Goal: Task Accomplishment & Management: Manage account settings

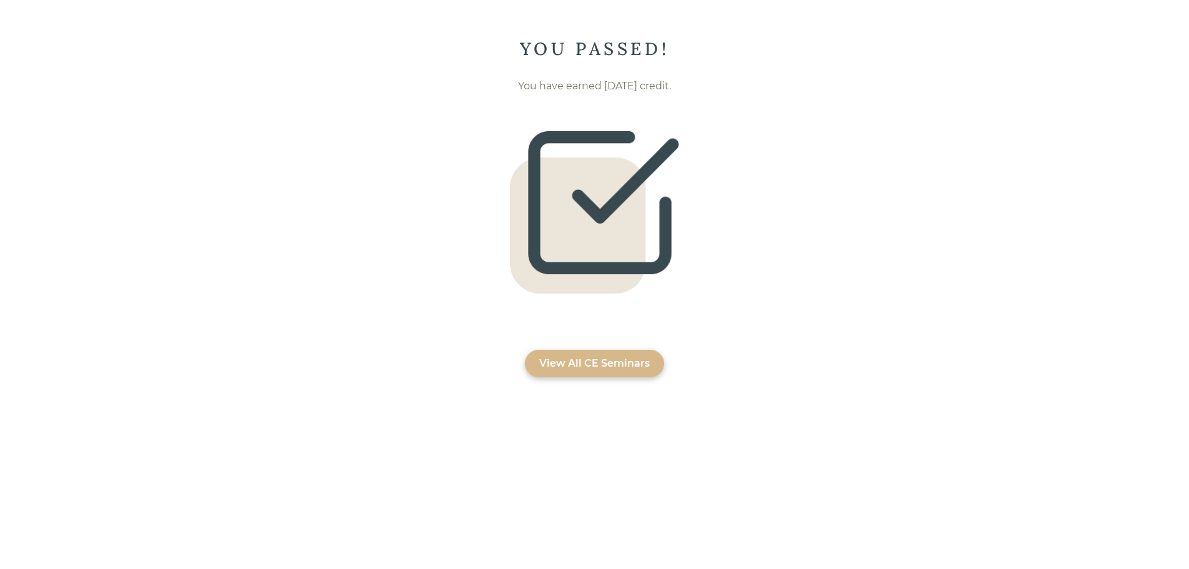
click at [625, 363] on div "View All CE Seminars" at bounding box center [594, 363] width 111 height 15
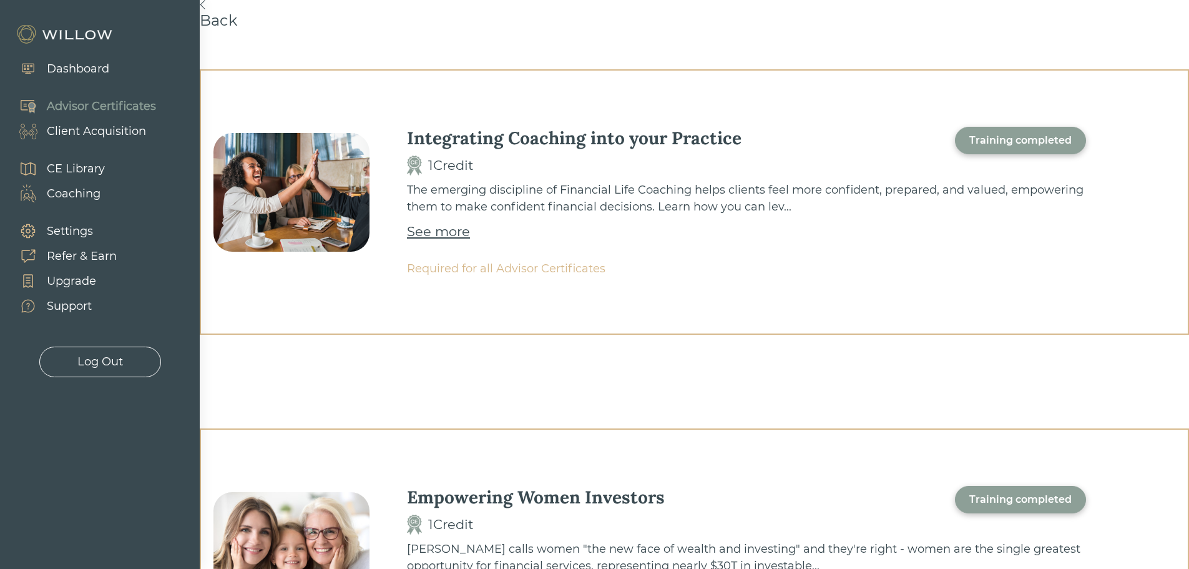
click at [89, 62] on div "Dashboard" at bounding box center [78, 69] width 62 height 17
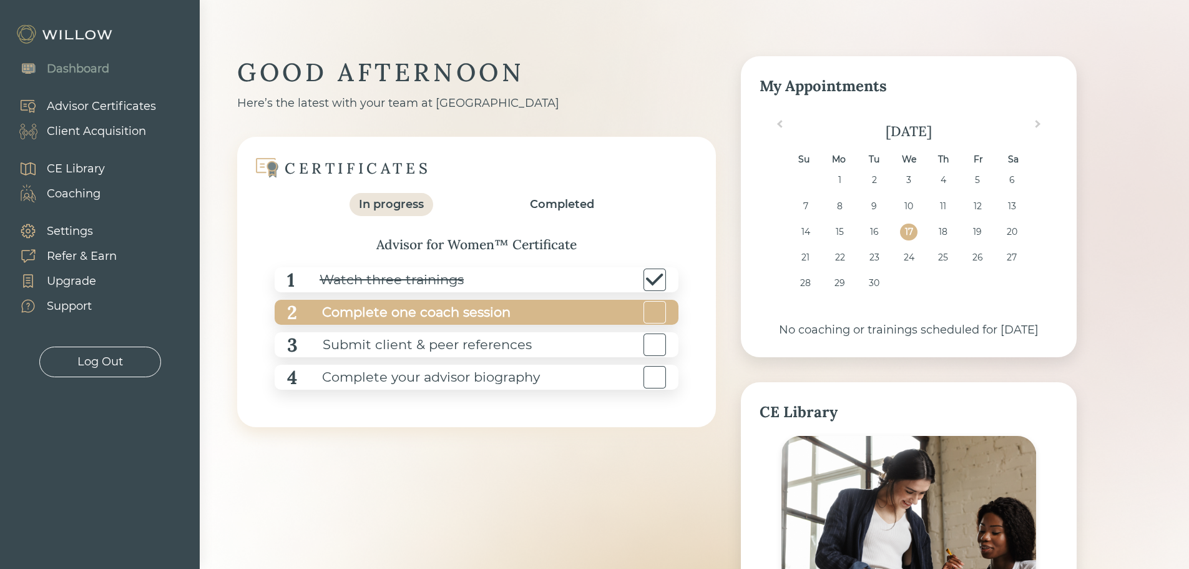
click at [519, 313] on div "2 Complete one coach session" at bounding box center [477, 312] width 404 height 25
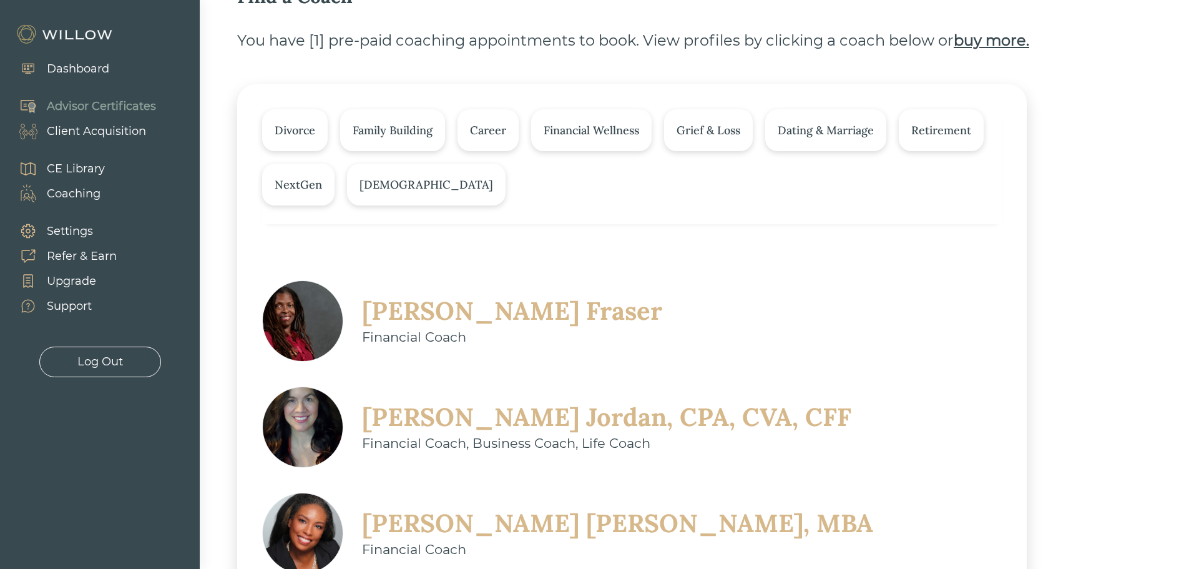
scroll to position [125, 0]
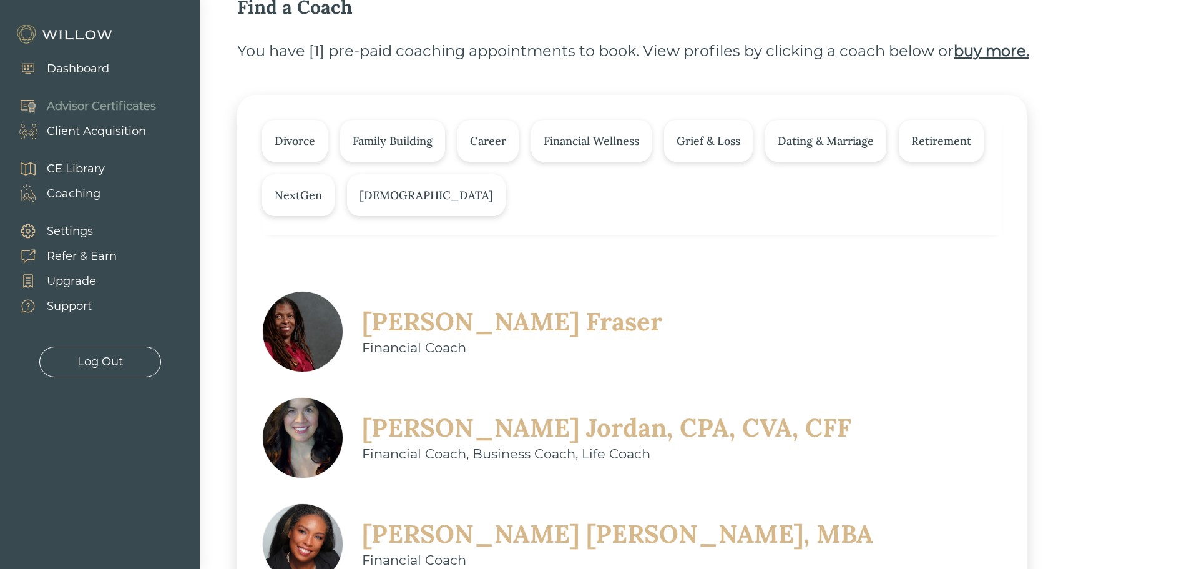
click at [302, 148] on div "Divorce" at bounding box center [295, 140] width 41 height 17
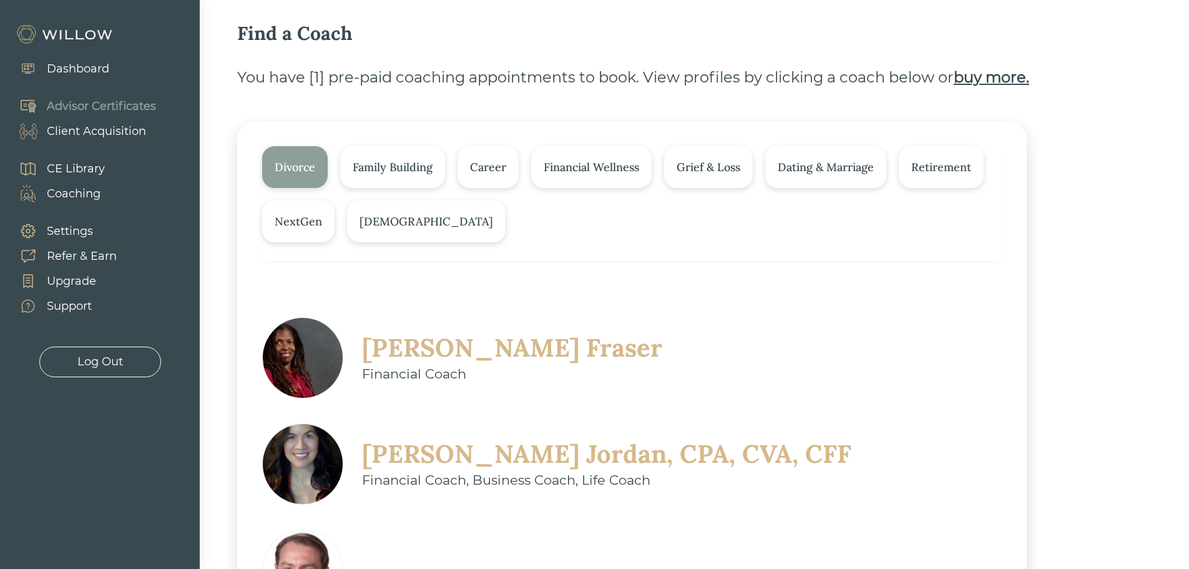
scroll to position [97, 0]
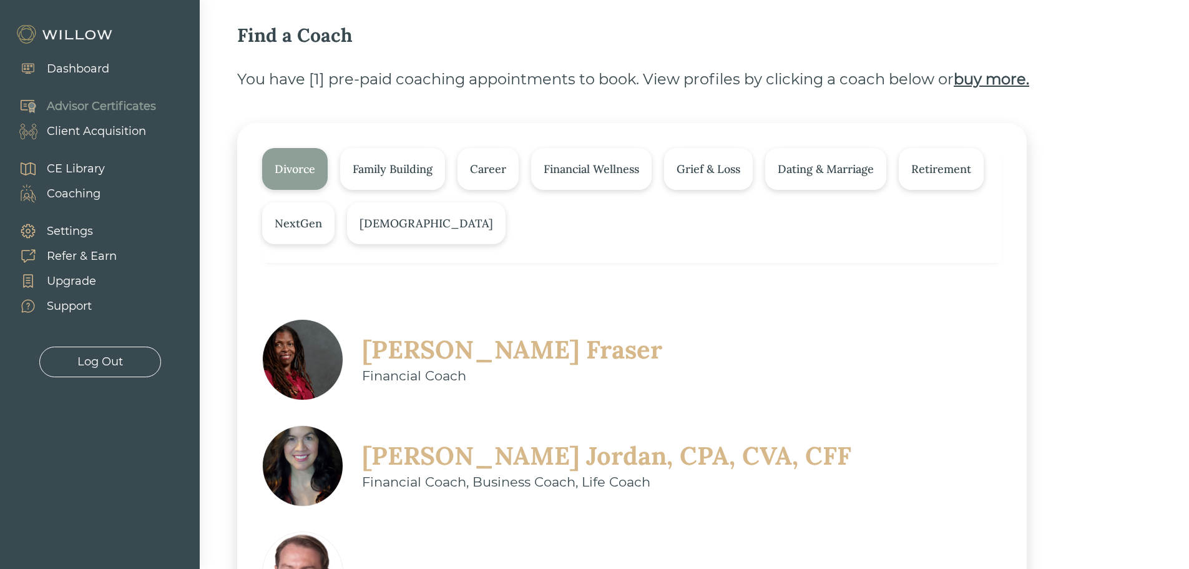
click at [369, 232] on div "[DEMOGRAPHIC_DATA]" at bounding box center [426, 223] width 159 height 42
click at [716, 178] on div "Grief & Loss" at bounding box center [708, 169] width 89 height 42
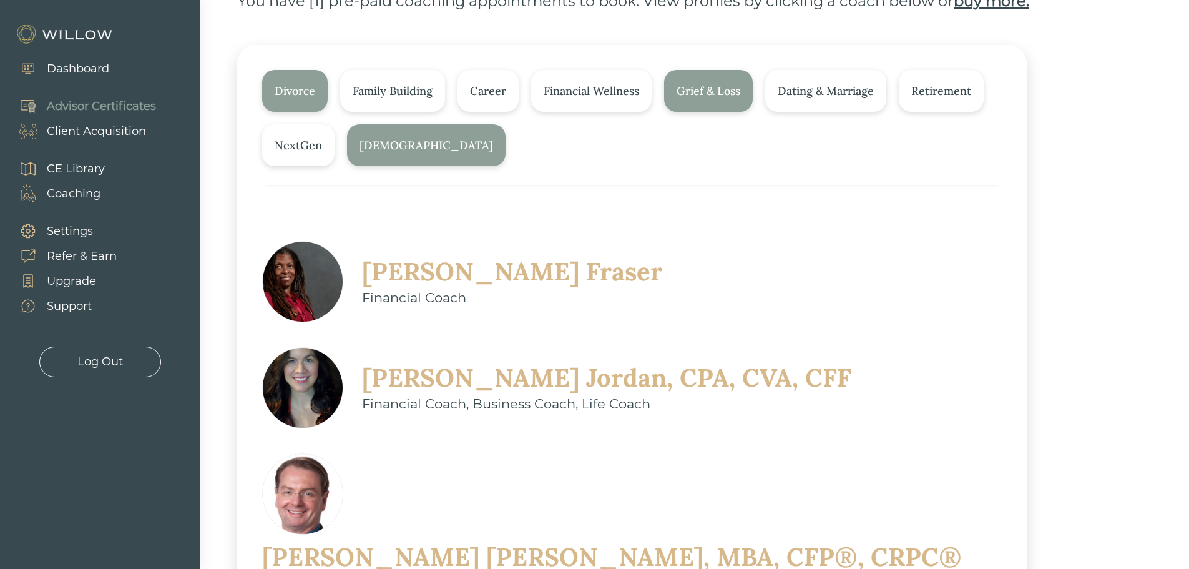
scroll to position [140, 0]
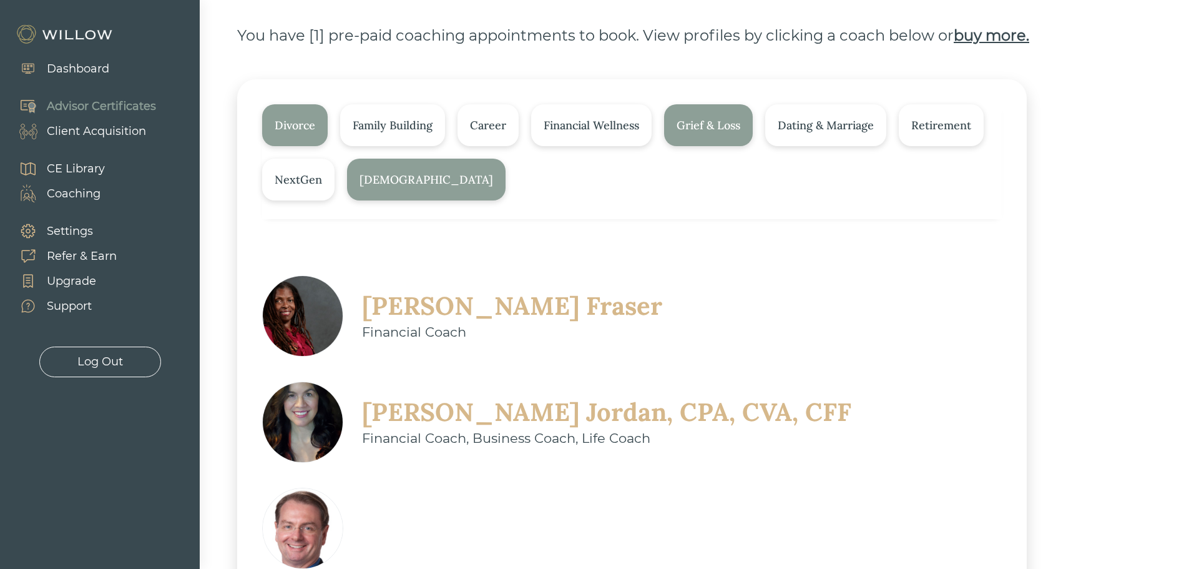
click at [481, 135] on div "Career" at bounding box center [488, 125] width 61 height 42
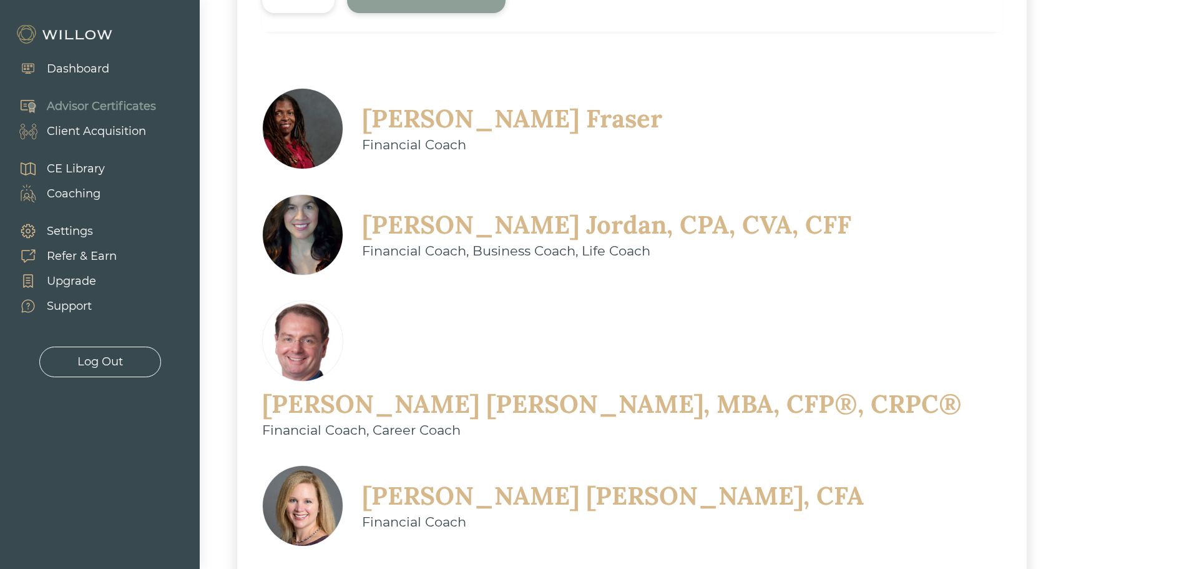
scroll to position [390, 0]
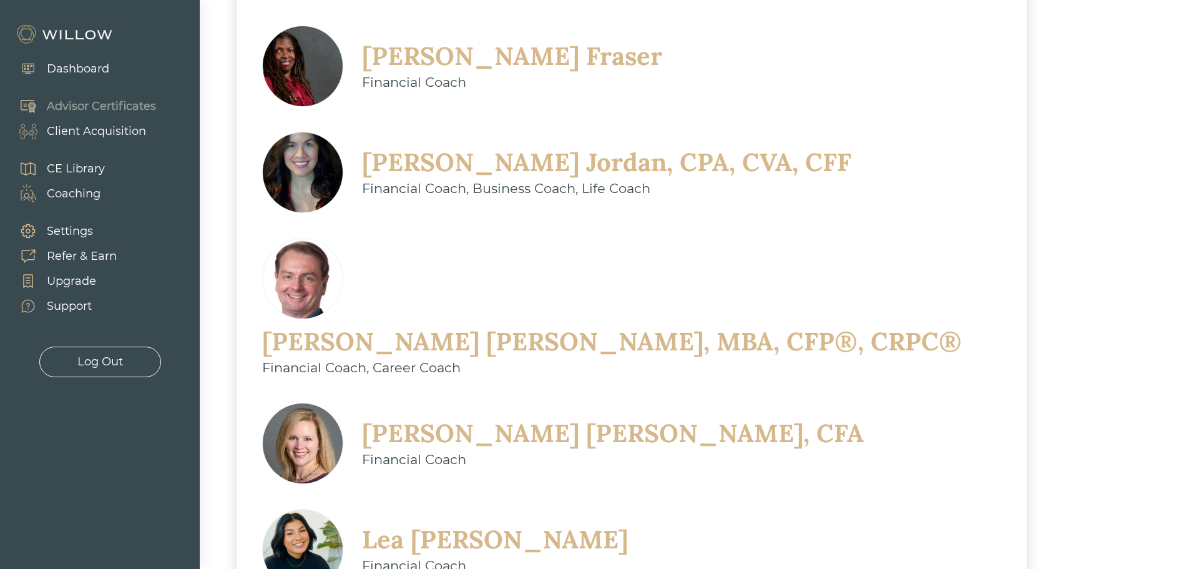
click at [393, 82] on div "Financial Coach" at bounding box center [512, 82] width 300 height 20
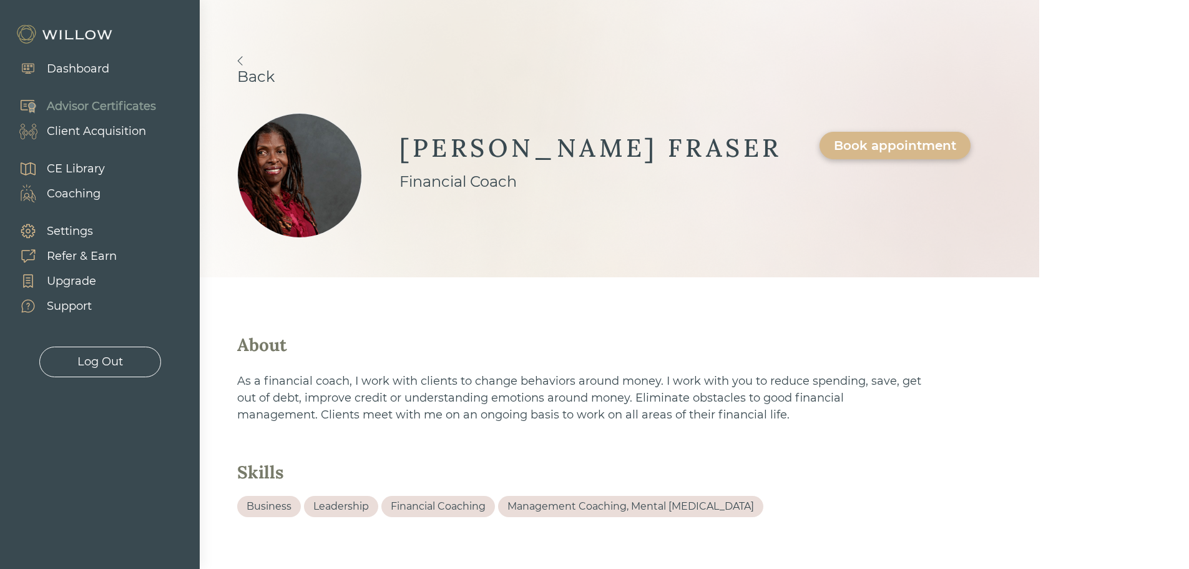
click at [240, 63] on img at bounding box center [240, 60] width 6 height 9
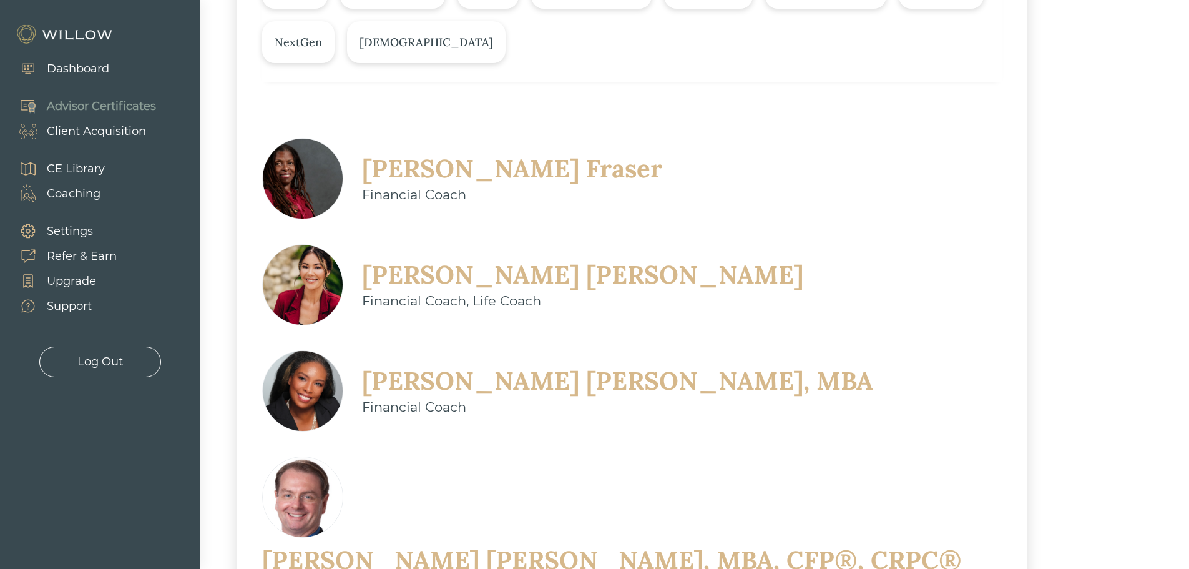
scroll to position [312, 0]
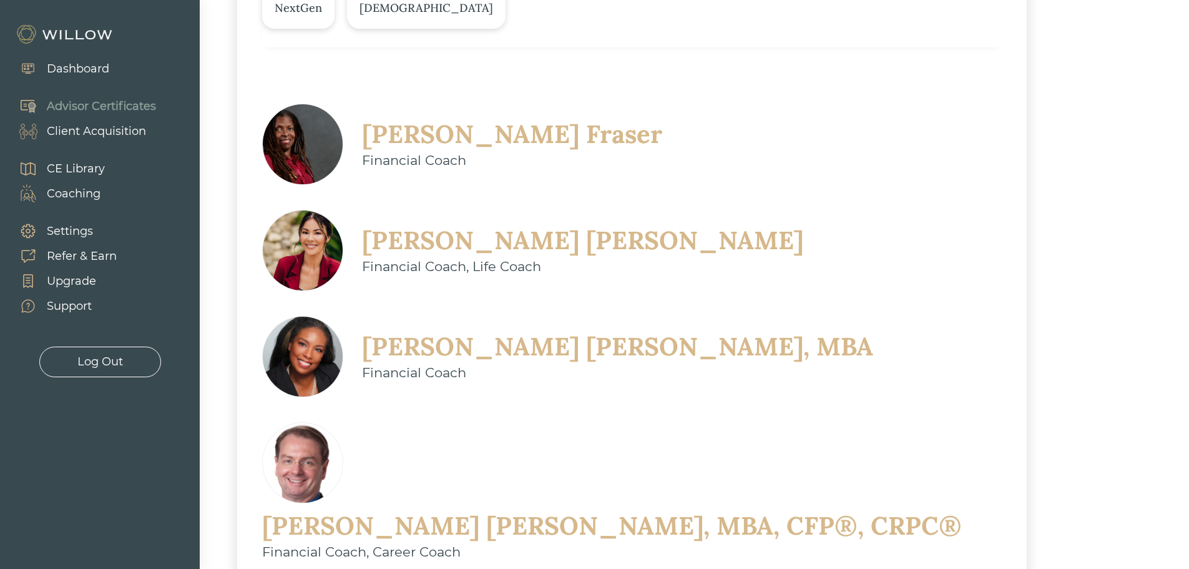
click at [443, 330] on div "[PERSON_NAME], MBA" at bounding box center [617, 346] width 511 height 32
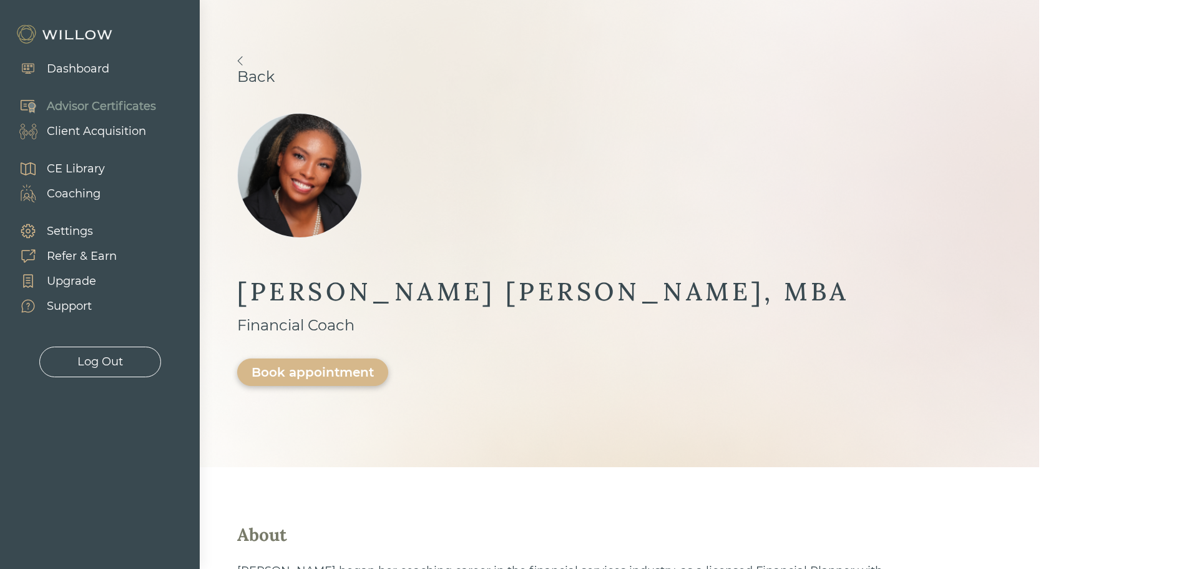
click at [240, 60] on img at bounding box center [240, 60] width 6 height 9
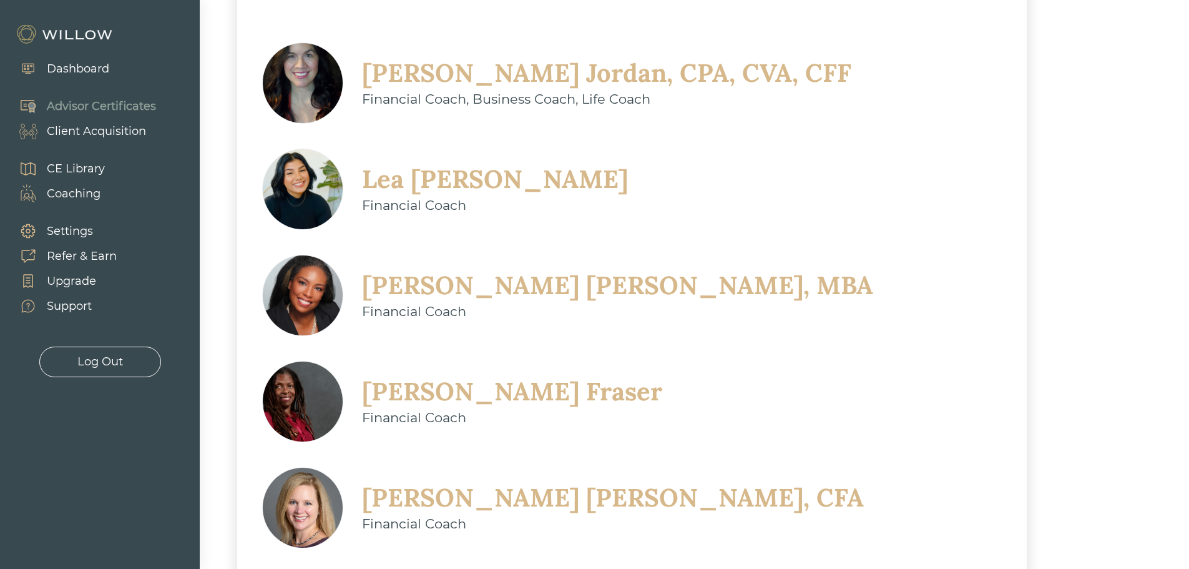
scroll to position [375, 0]
click at [486, 97] on div "Financial Coach, Business Coach, Life Coach" at bounding box center [607, 98] width 490 height 20
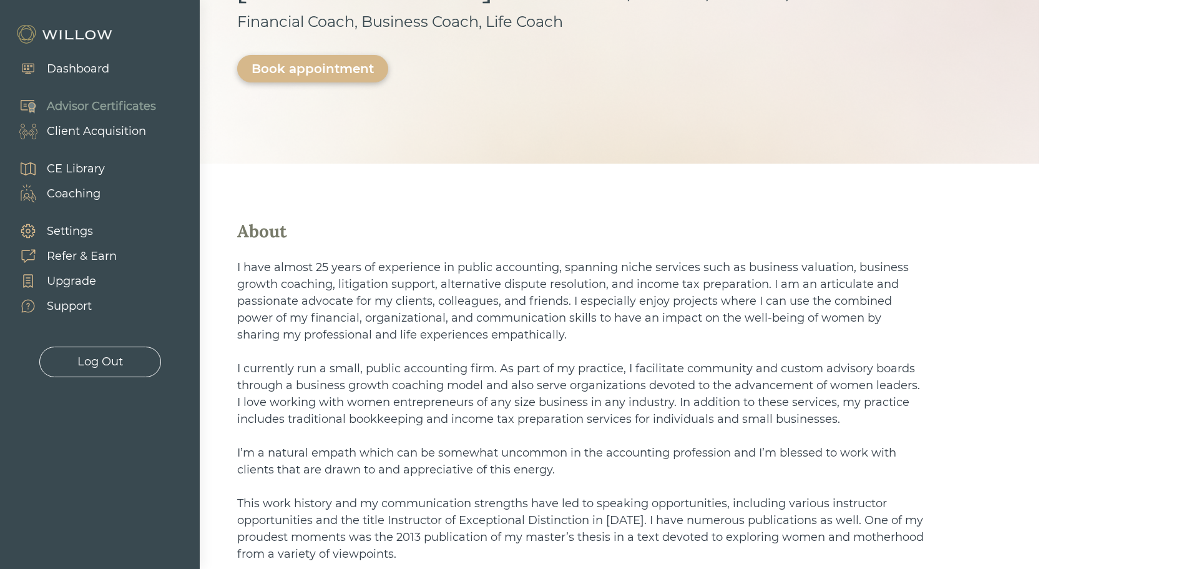
scroll to position [312, 0]
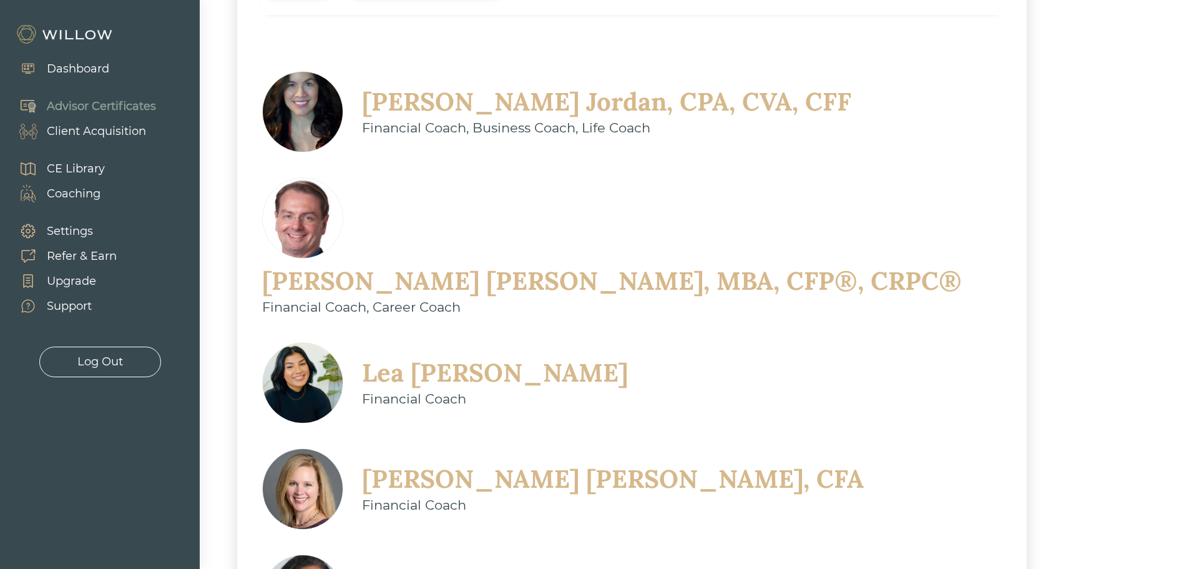
scroll to position [328, 0]
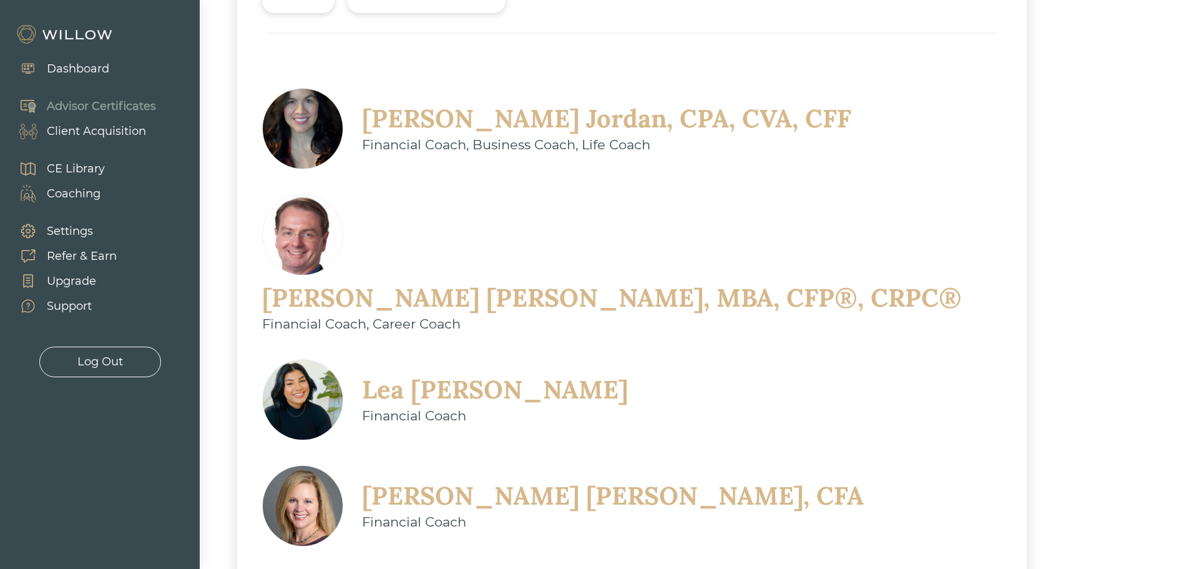
click at [415, 373] on div "[PERSON_NAME]" at bounding box center [495, 389] width 266 height 32
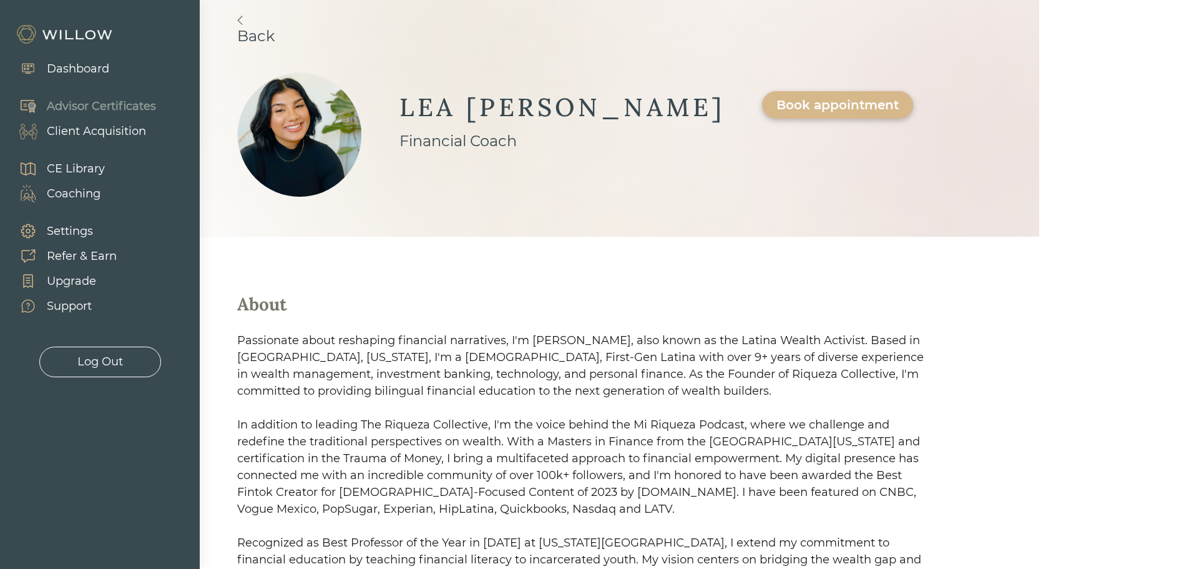
scroll to position [62, 0]
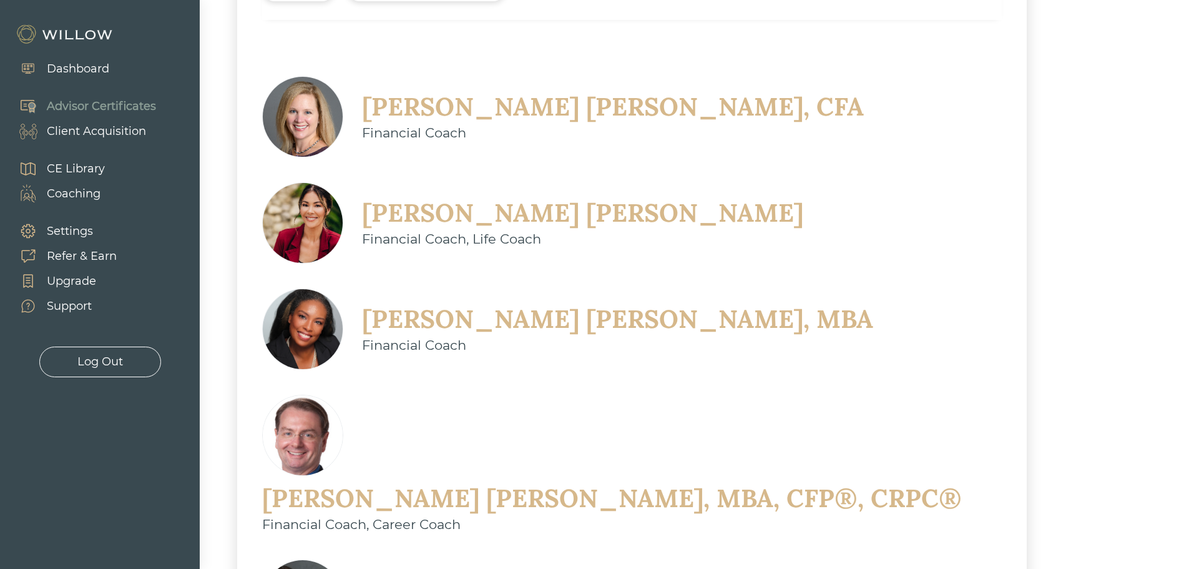
scroll to position [375, 0]
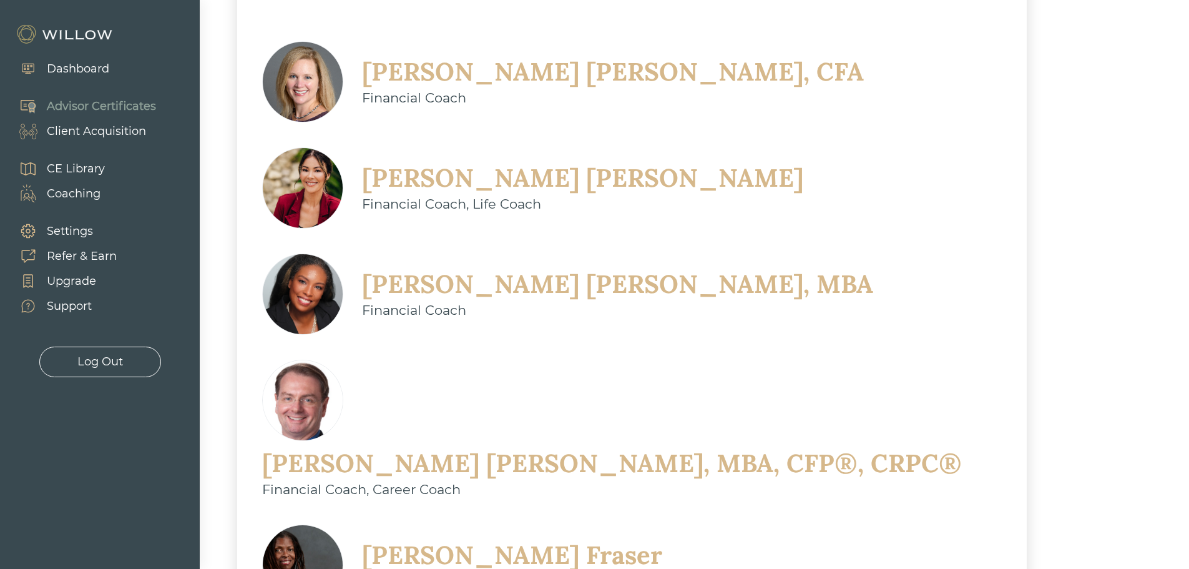
click at [396, 72] on div "[PERSON_NAME], CFA" at bounding box center [613, 72] width 502 height 32
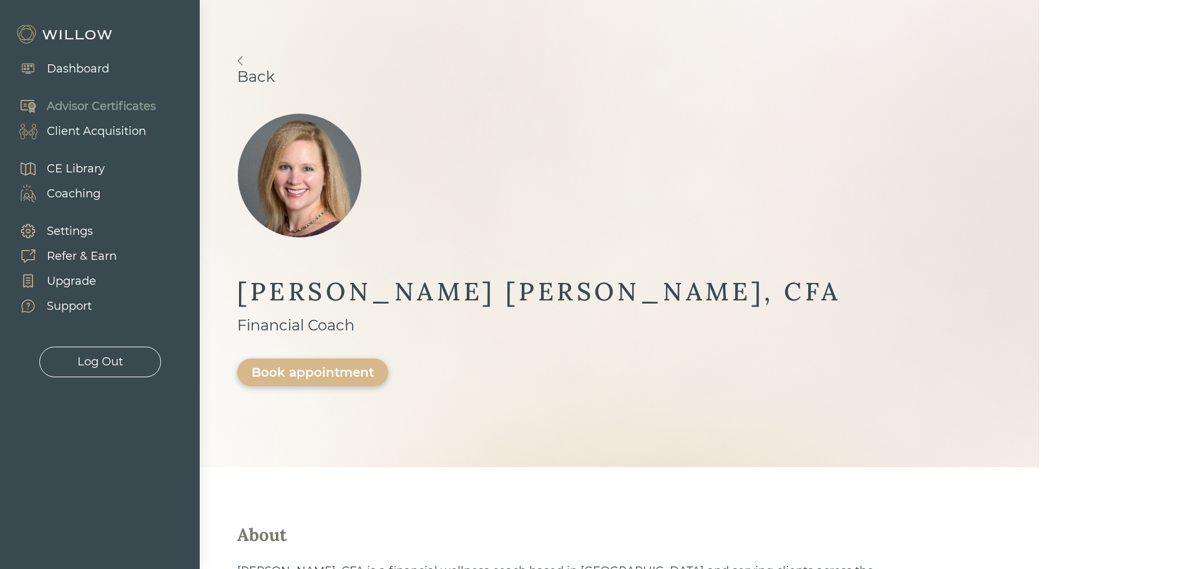
click at [239, 57] on img at bounding box center [240, 60] width 6 height 9
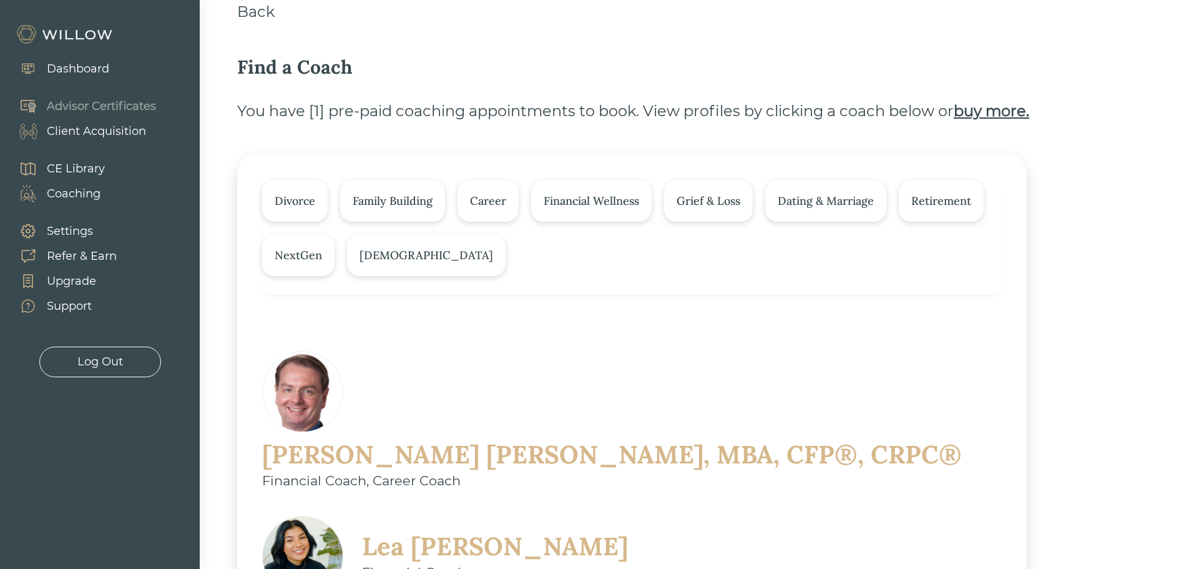
scroll to position [16, 0]
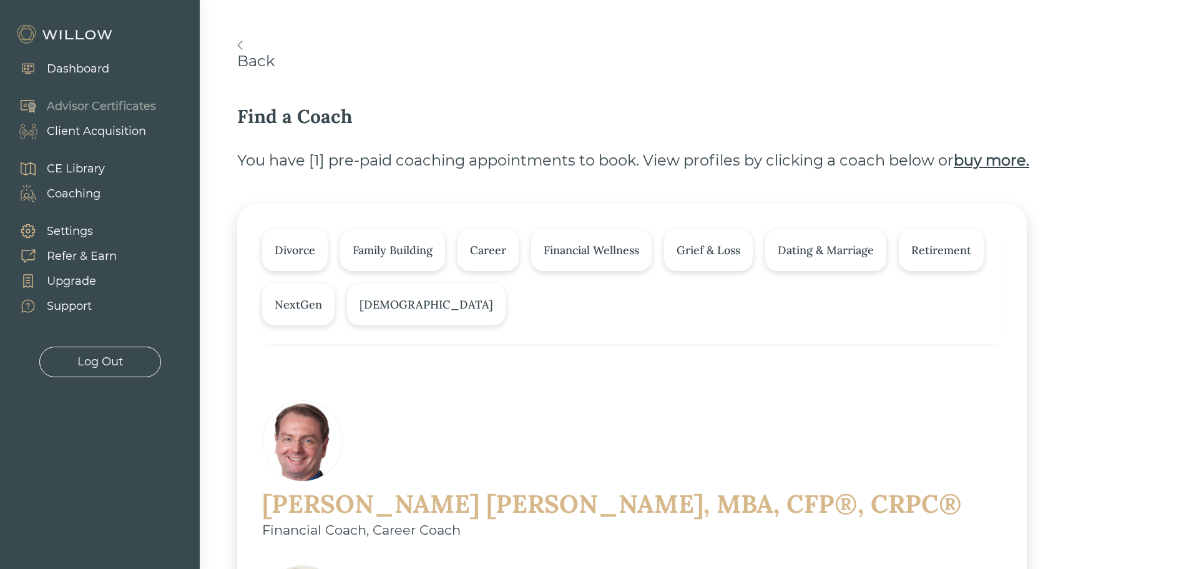
click at [240, 46] on img at bounding box center [240, 45] width 6 height 9
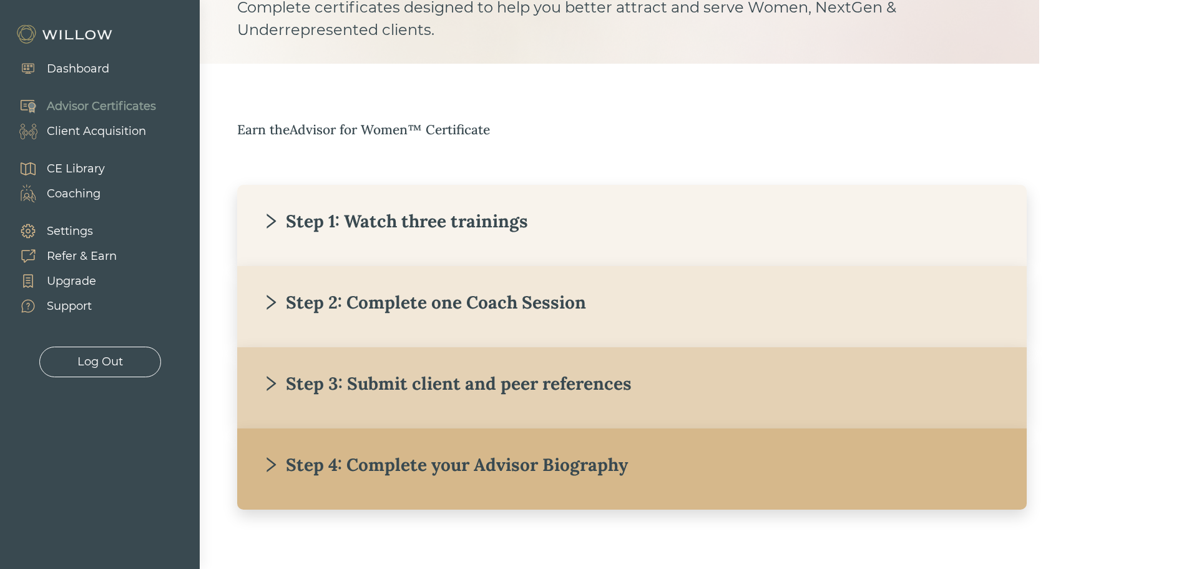
scroll to position [127, 0]
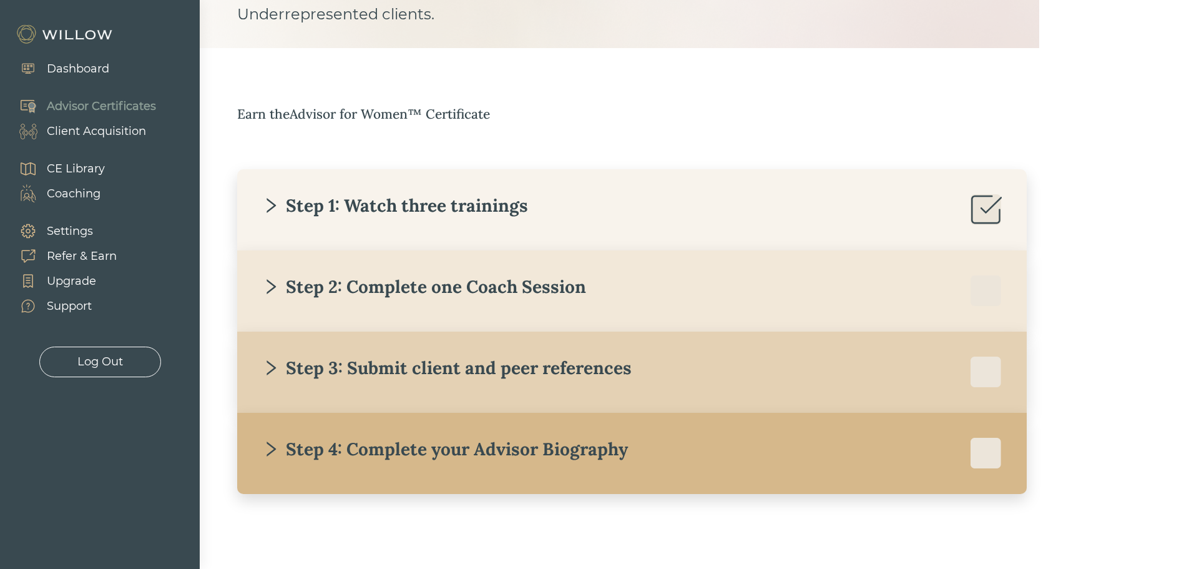
click at [469, 286] on div "Step 2: Complete one Coach Session" at bounding box center [424, 286] width 324 height 22
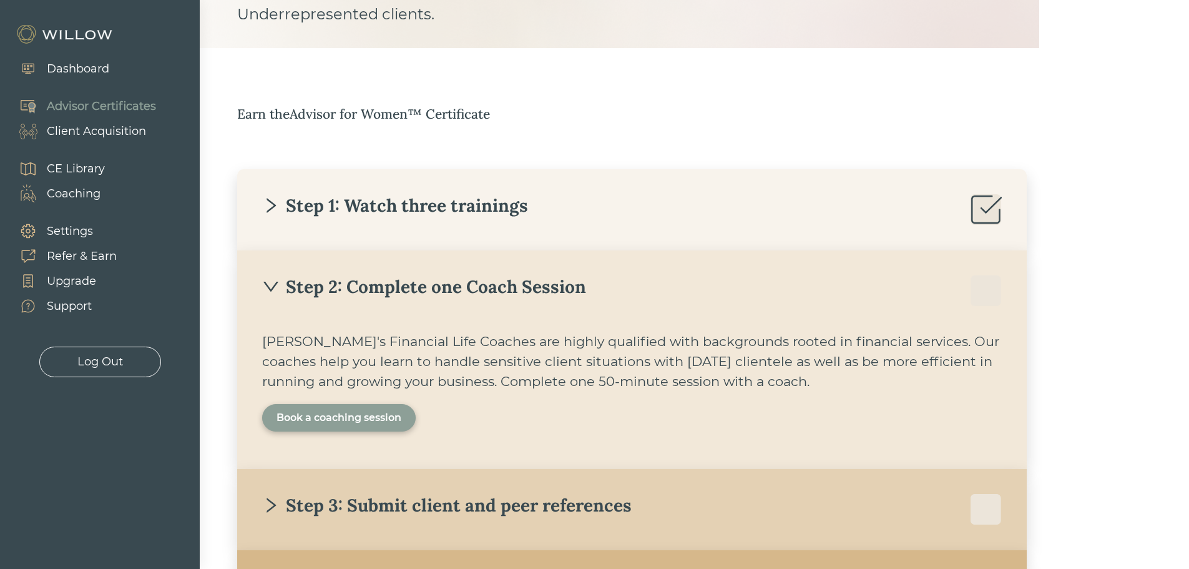
click at [367, 416] on div "Book a coaching session" at bounding box center [339, 417] width 125 height 15
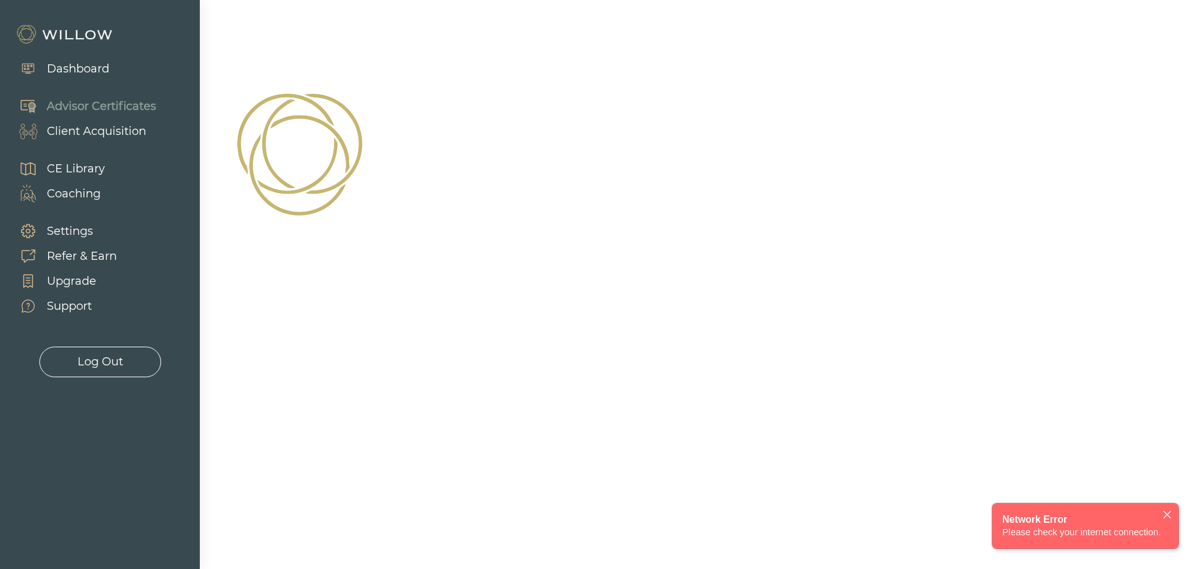
click at [1168, 512] on icon "close" at bounding box center [1167, 514] width 10 height 10
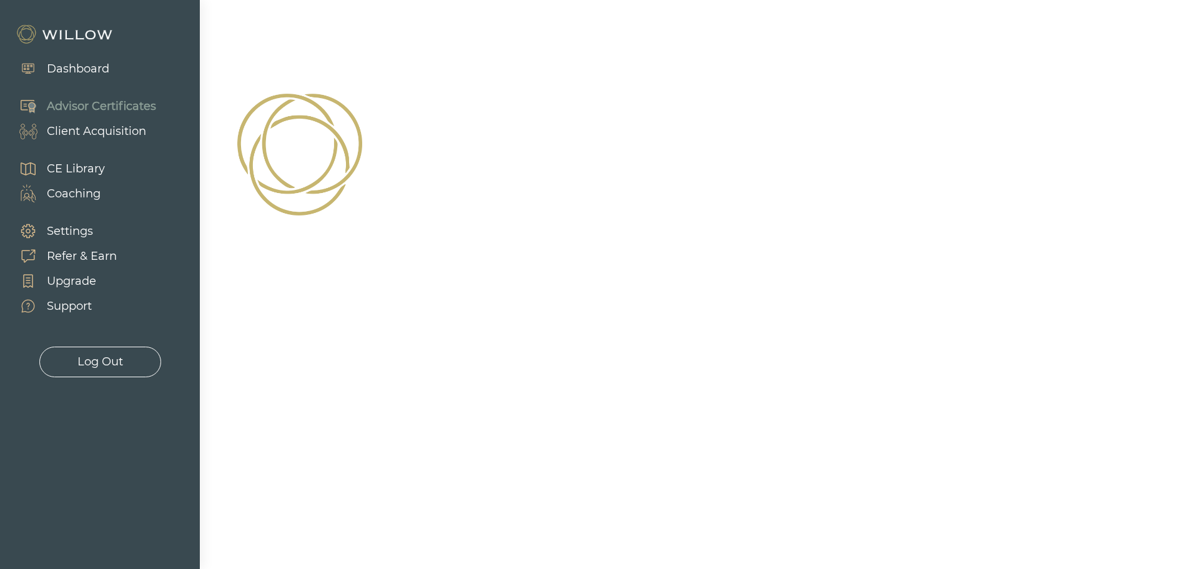
click at [91, 106] on div "Advisor Certificates" at bounding box center [101, 106] width 109 height 17
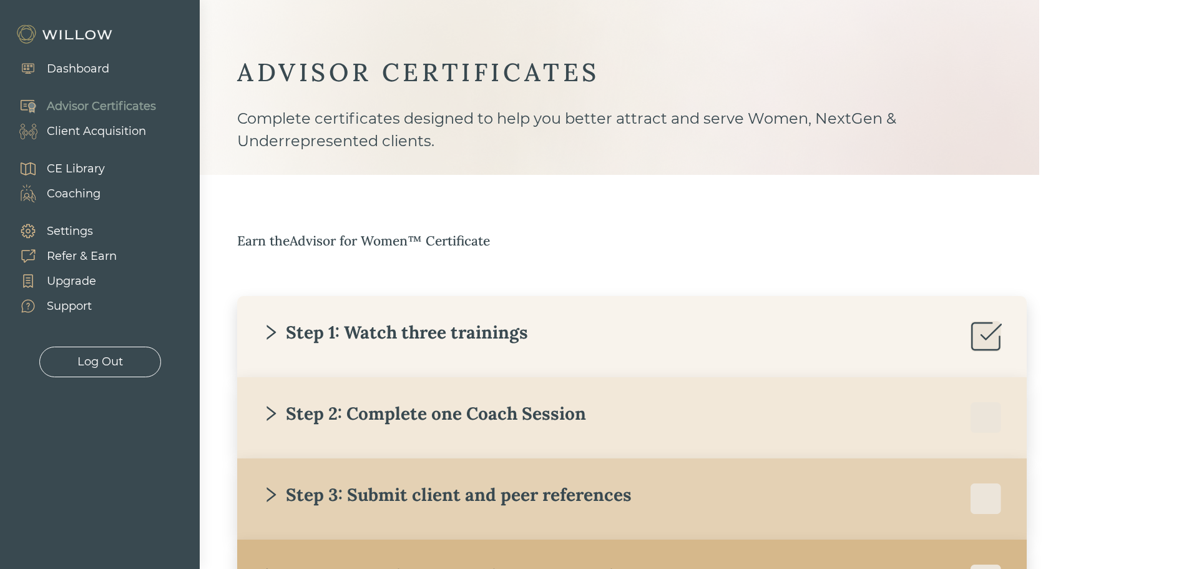
click at [427, 415] on div "Step 2: Complete one Coach Session" at bounding box center [424, 413] width 324 height 22
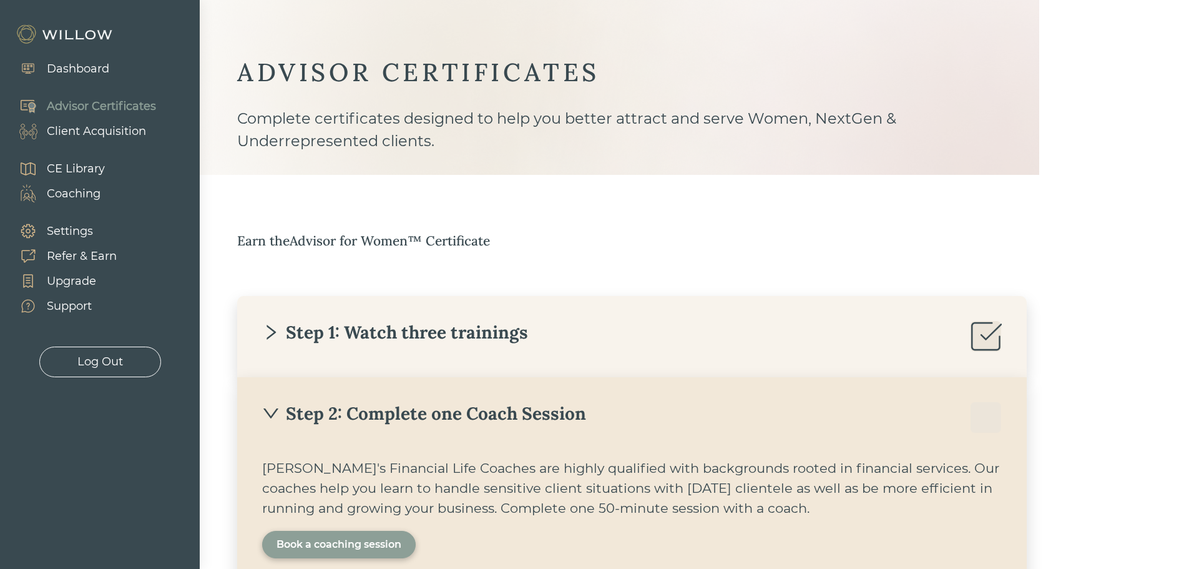
click at [363, 537] on div "Book a coaching session" at bounding box center [339, 544] width 125 height 15
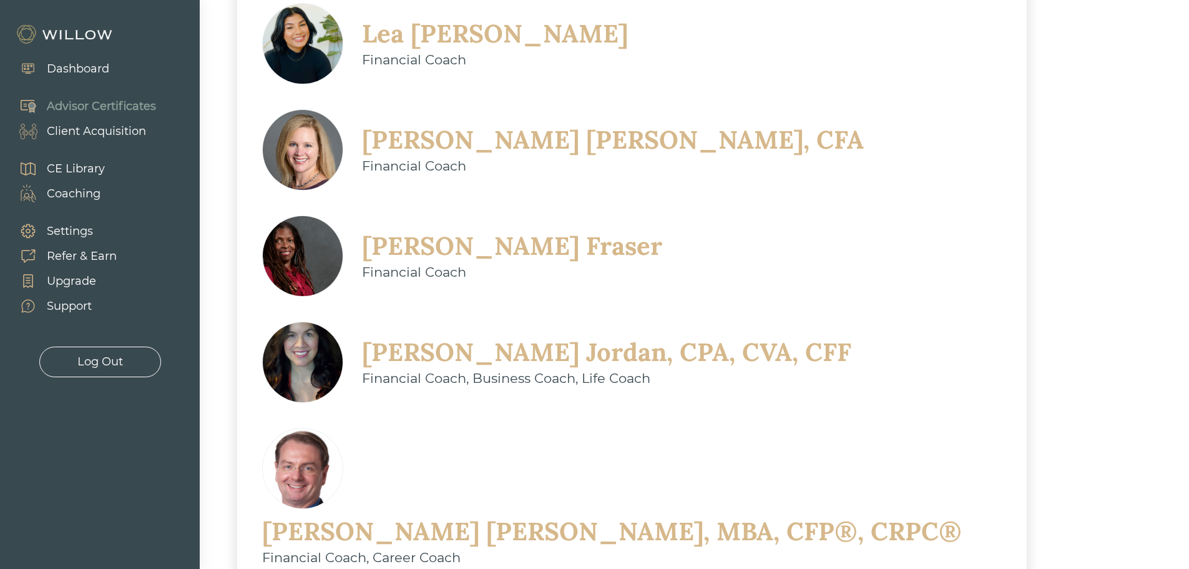
scroll to position [390, 0]
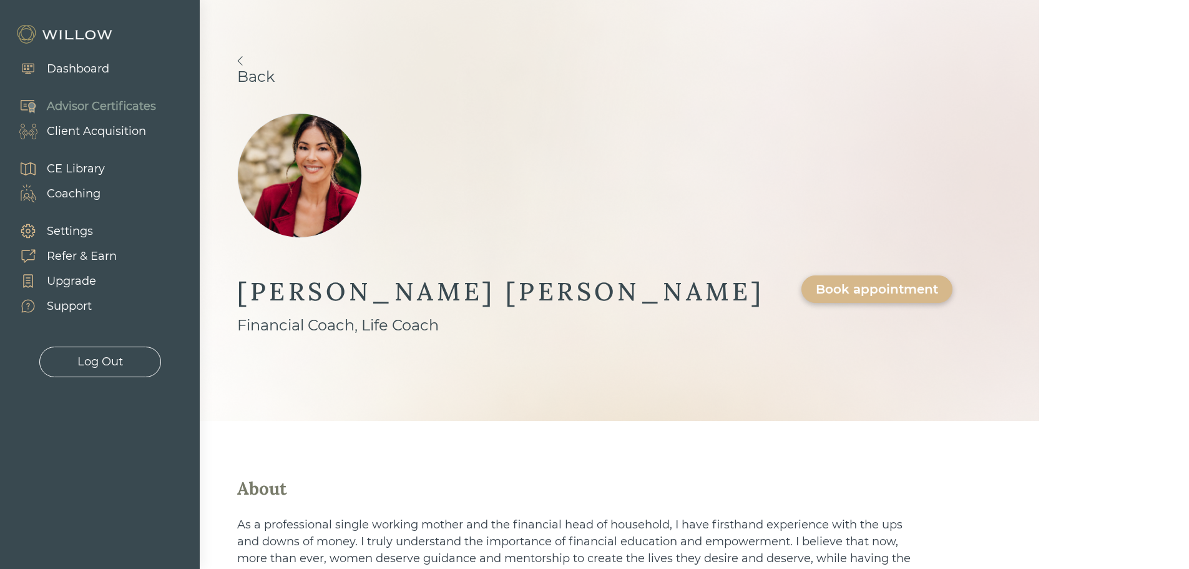
click at [239, 58] on img at bounding box center [240, 60] width 6 height 9
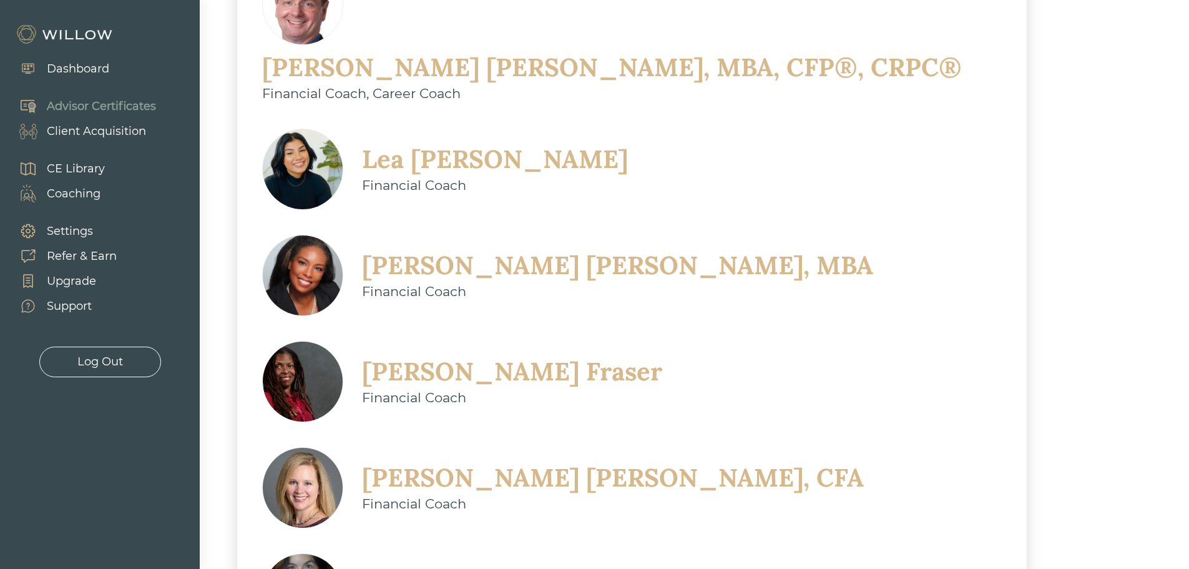
scroll to position [453, 0]
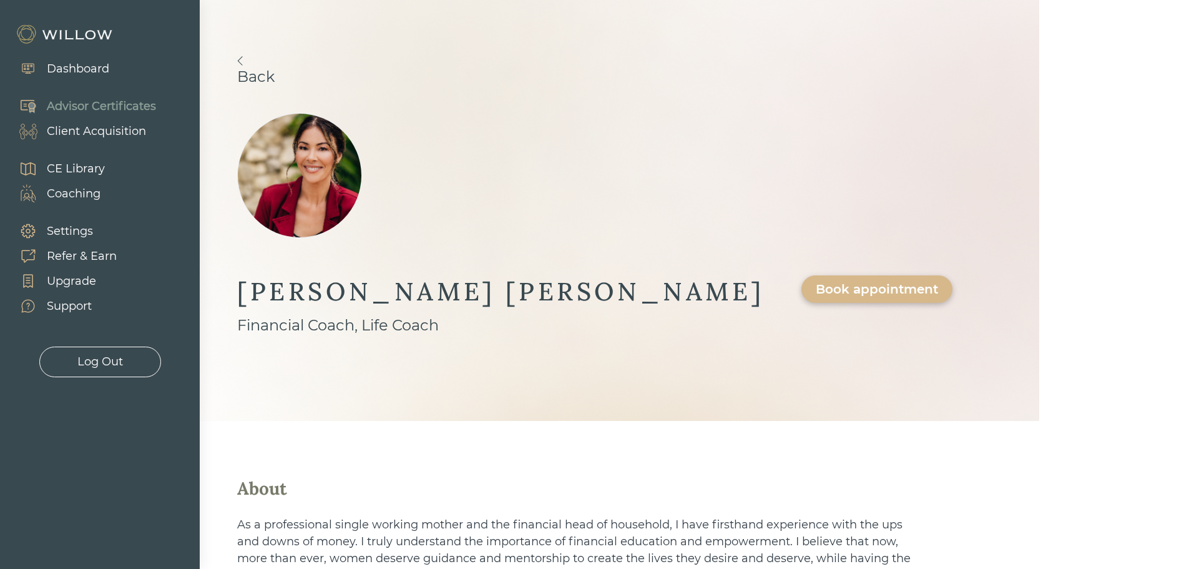
click at [816, 282] on div "Book appointment" at bounding box center [877, 289] width 122 height 15
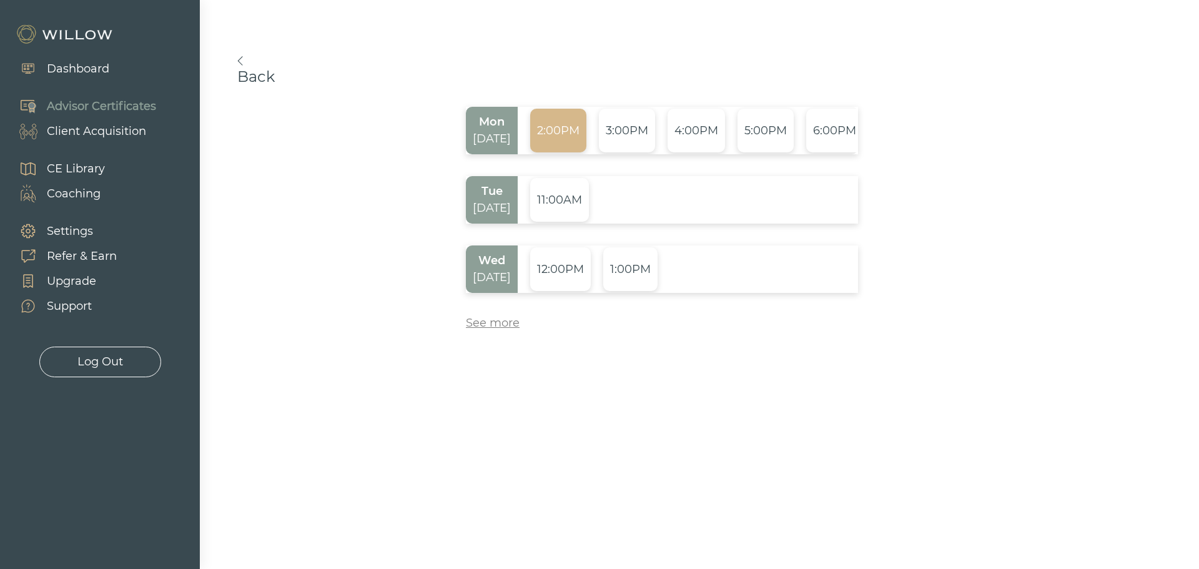
click at [561, 135] on div "2:00PM" at bounding box center [558, 131] width 56 height 44
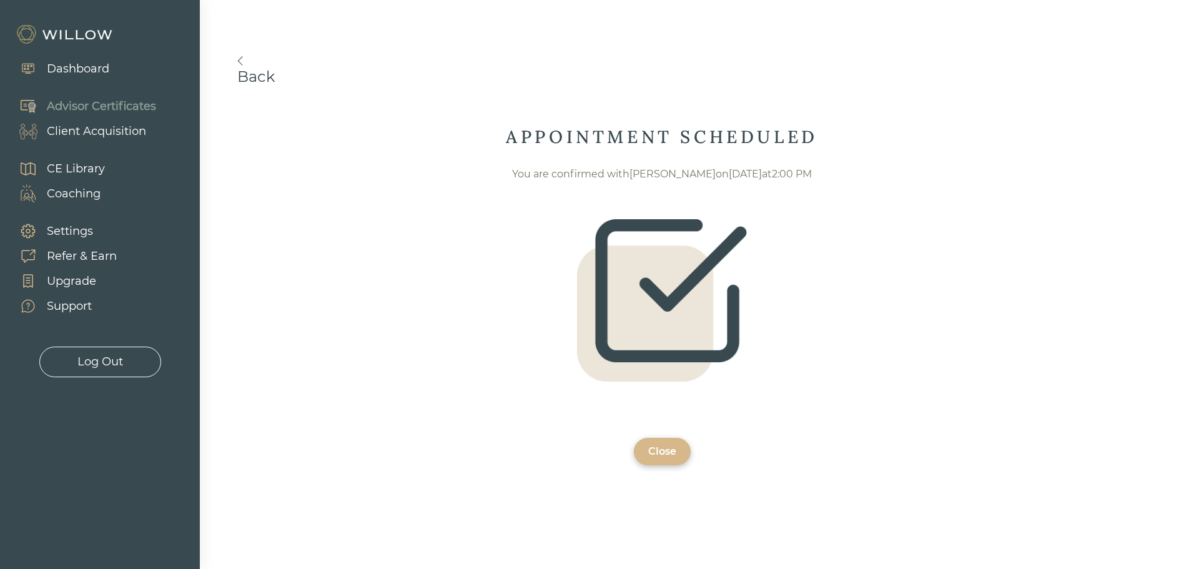
click at [671, 459] on div "Close" at bounding box center [662, 451] width 57 height 27
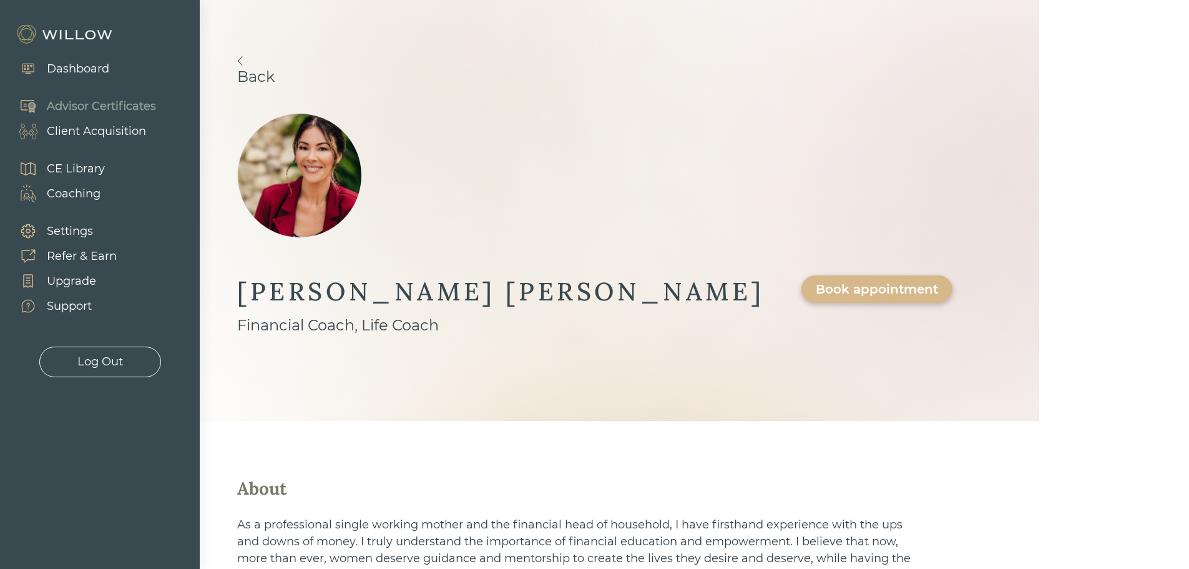
click at [77, 67] on div "Dashboard" at bounding box center [78, 69] width 62 height 17
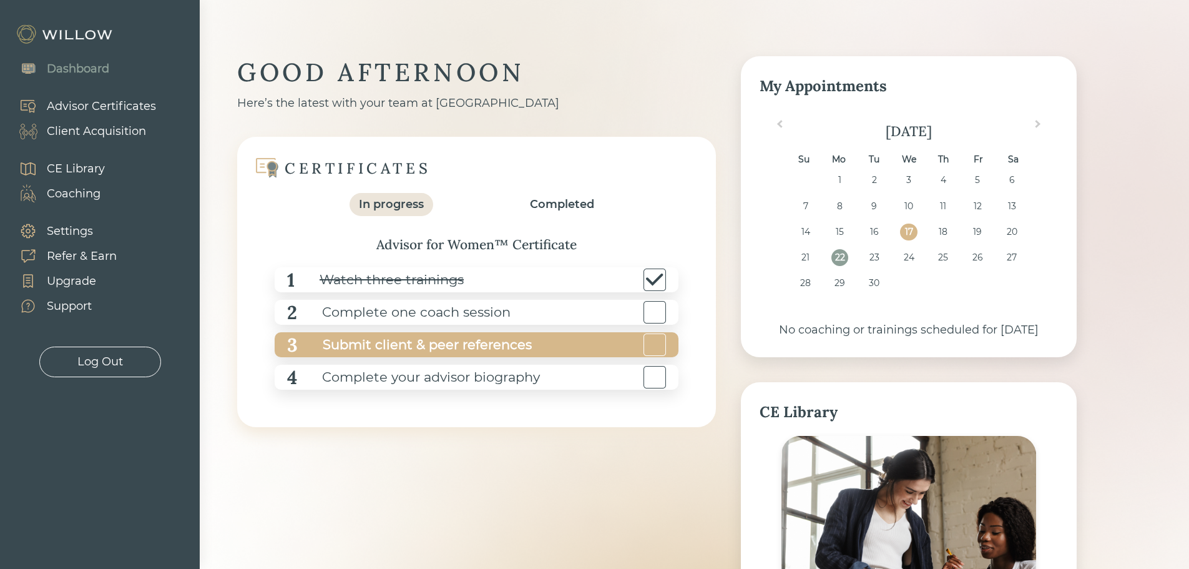
click at [459, 346] on div "Submit client & peer references" at bounding box center [415, 345] width 234 height 28
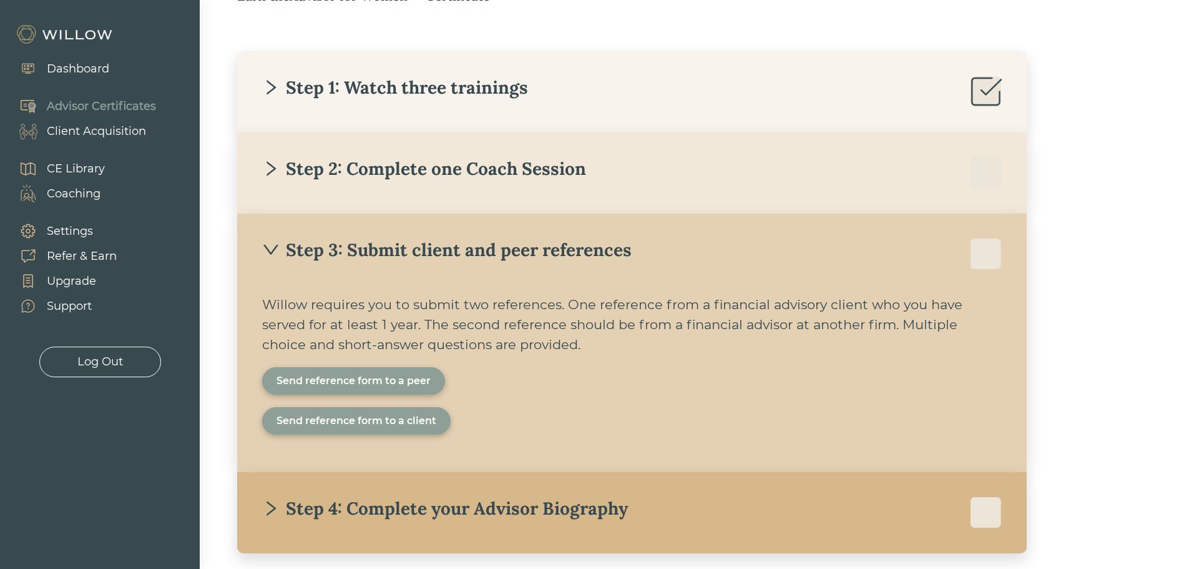
scroll to position [252, 0]
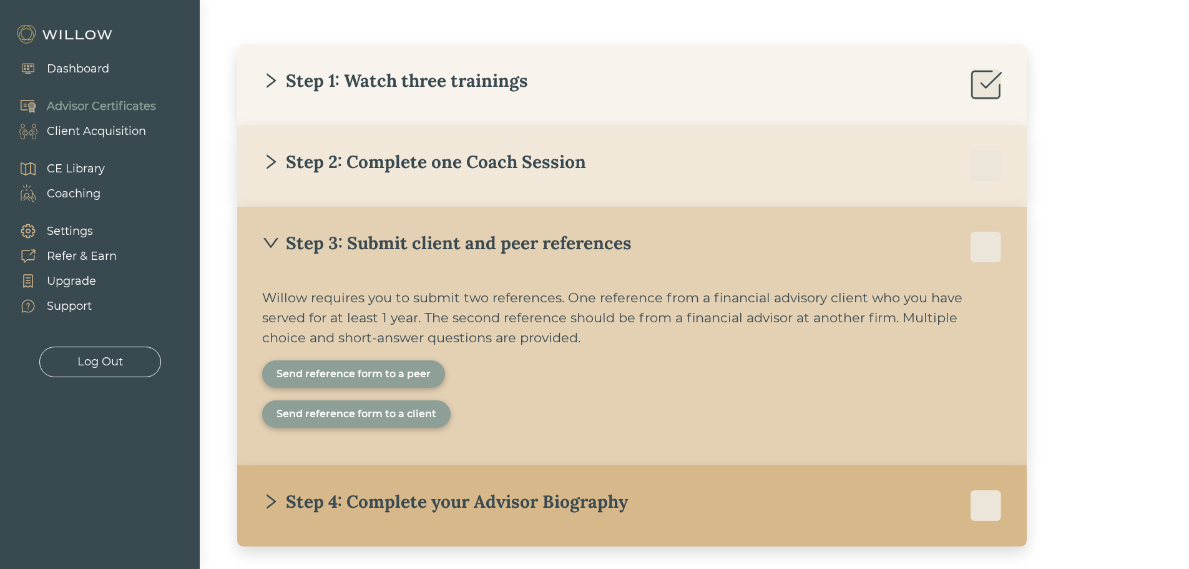
click at [400, 375] on div "Send reference form to a peer" at bounding box center [354, 374] width 154 height 15
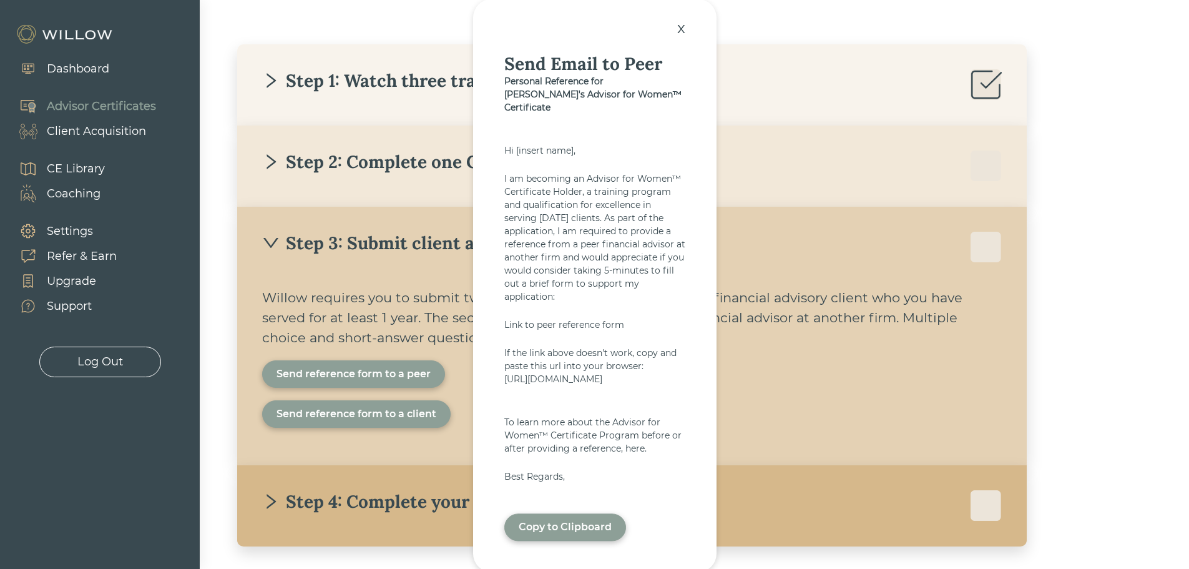
click at [584, 529] on div "Copy to Clipboard" at bounding box center [565, 527] width 122 height 27
click at [387, 417] on div "Send reference form to a client" at bounding box center [357, 413] width 160 height 15
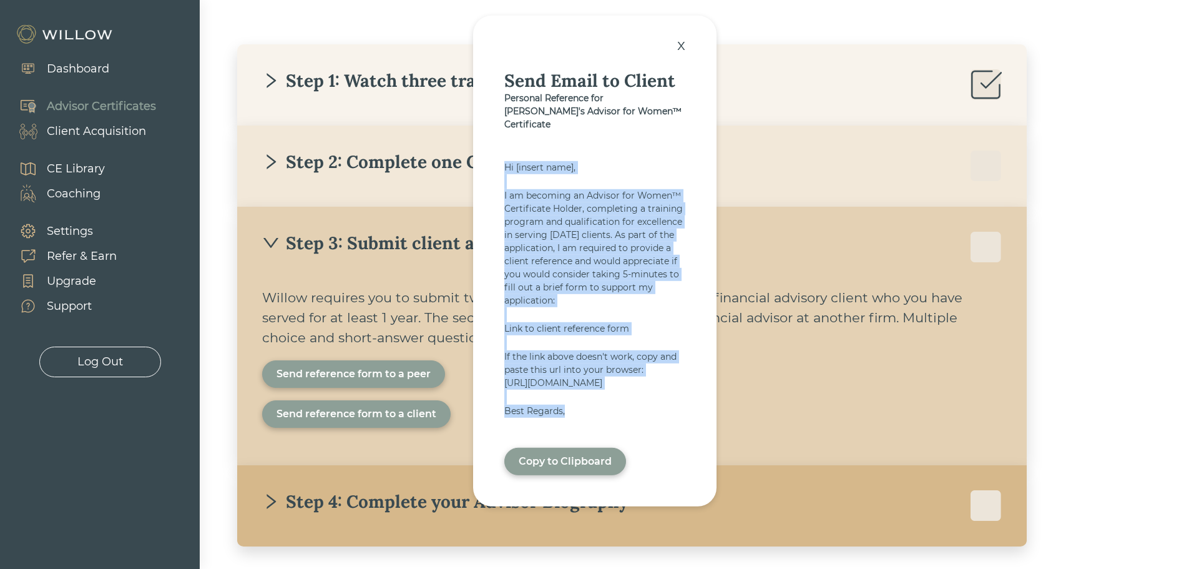
drag, startPoint x: 501, startPoint y: 151, endPoint x: 648, endPoint y: 420, distance: 306.3
click at [648, 420] on div "x Send Email to Client Personal Reference for [PERSON_NAME]'s Advisor for Women…" at bounding box center [595, 261] width 244 height 491
copy div "Hi [insert name], I am becoming an Advisor for Women™ Certificate Holder, compl…"
click at [556, 466] on div "Copy to Clipboard" at bounding box center [565, 461] width 93 height 15
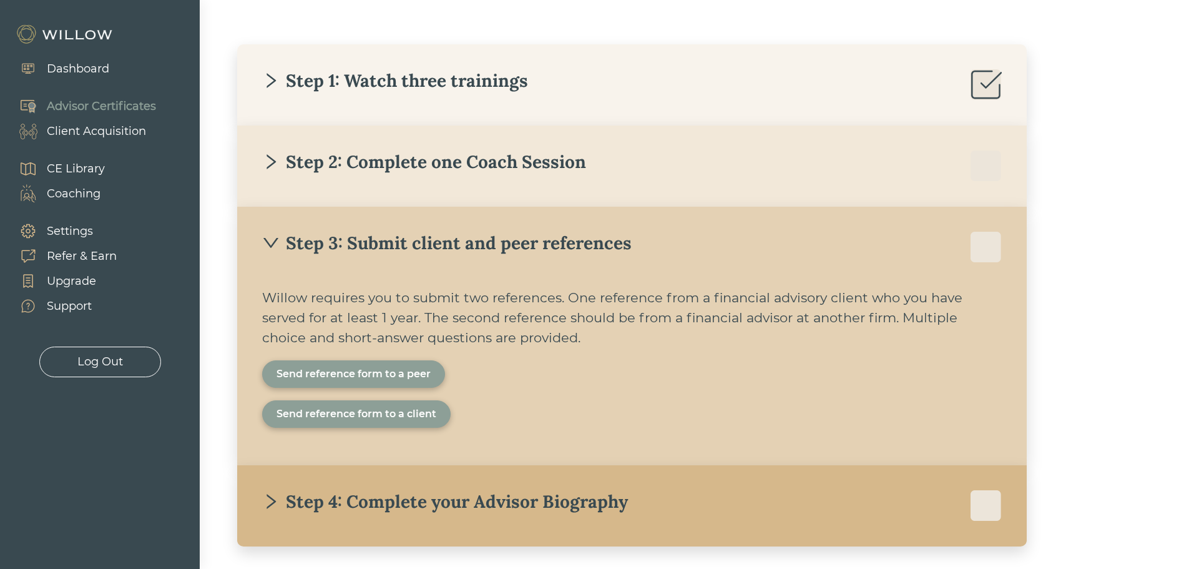
click at [820, 440] on div "Step 3: Submit client and peer references [PERSON_NAME] requires you to submit …" at bounding box center [632, 336] width 790 height 258
